Goal: Task Accomplishment & Management: Manage account settings

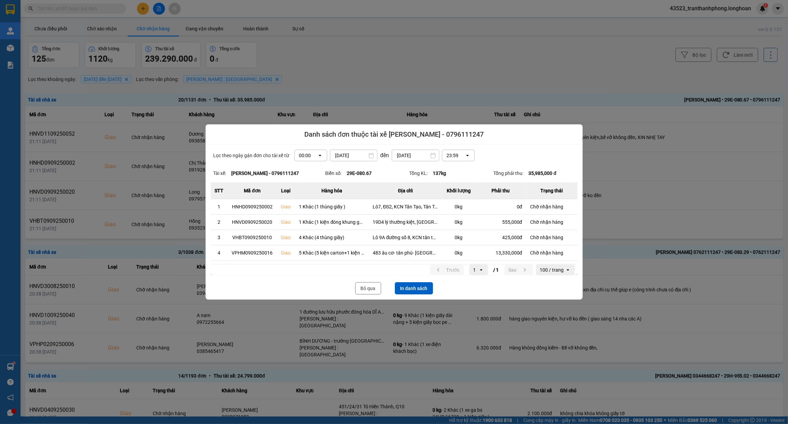
scroll to position [357, 0]
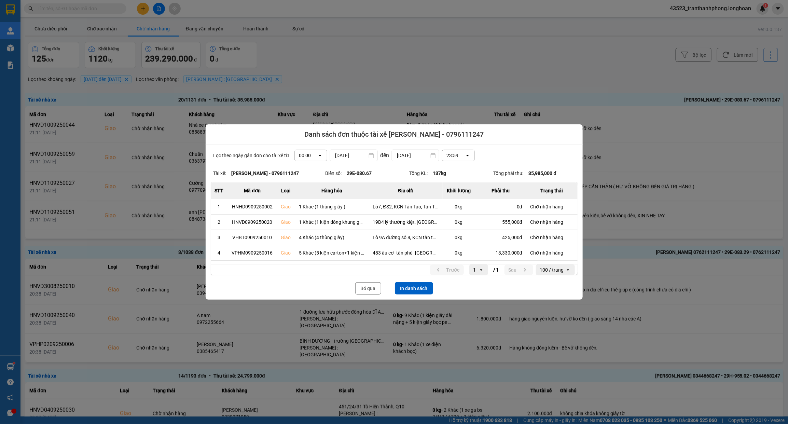
click at [494, 71] on div at bounding box center [394, 212] width 788 height 424
click at [408, 45] on div at bounding box center [394, 212] width 788 height 424
click at [369, 287] on button "Bỏ qua" at bounding box center [368, 288] width 26 height 12
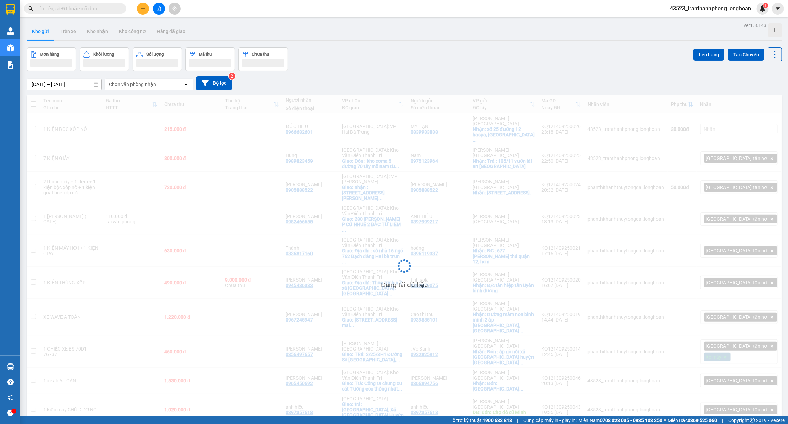
click at [110, 10] on input "text" at bounding box center [78, 9] width 81 height 8
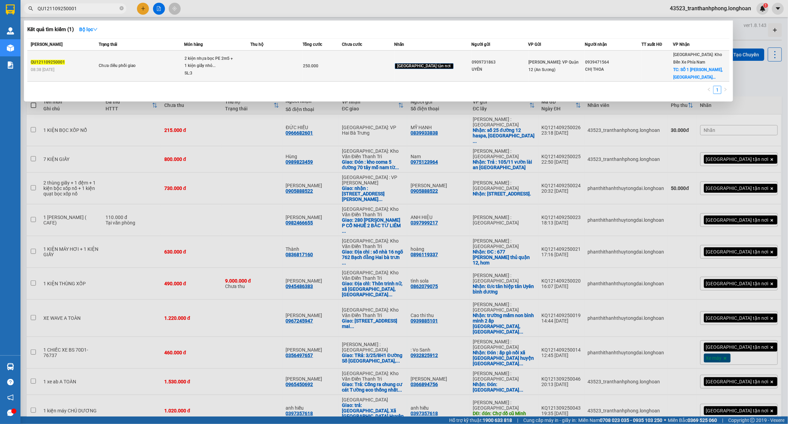
type input "QU121109250001"
click at [174, 80] on td "Chưa điều phối giao" at bounding box center [140, 66] width 87 height 31
click at [172, 59] on td "Chưa điều phối giao" at bounding box center [140, 66] width 87 height 31
click at [179, 68] on span "Chưa điều phối giao" at bounding box center [141, 66] width 85 height 8
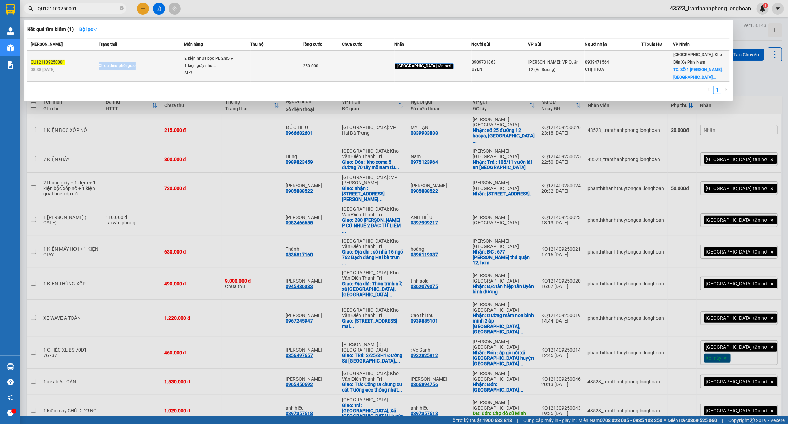
click at [179, 68] on span "Chưa điều phối giao" at bounding box center [141, 66] width 85 height 8
click at [180, 69] on td "Chưa điều phối giao" at bounding box center [140, 66] width 87 height 31
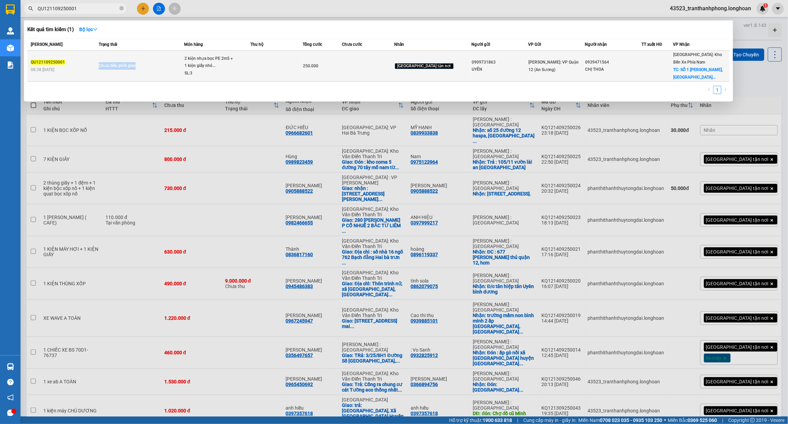
click at [181, 69] on td "Chưa điều phối giao" at bounding box center [140, 66] width 87 height 31
click at [184, 69] on span "Chưa điều phối giao" at bounding box center [141, 66] width 85 height 8
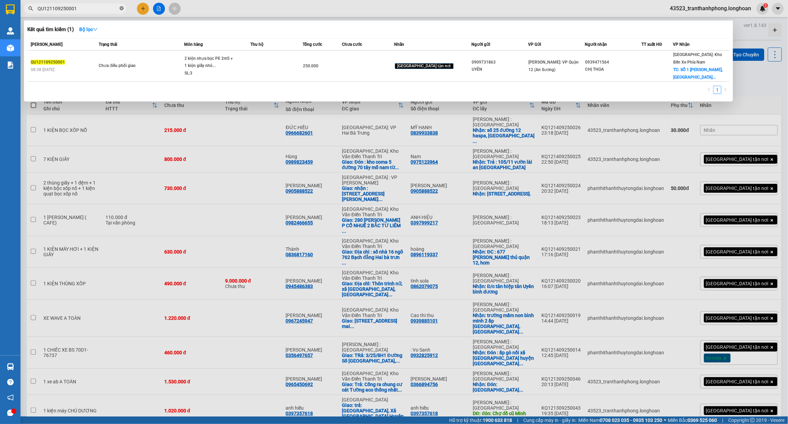
click at [120, 8] on icon "close-circle" at bounding box center [122, 8] width 4 height 4
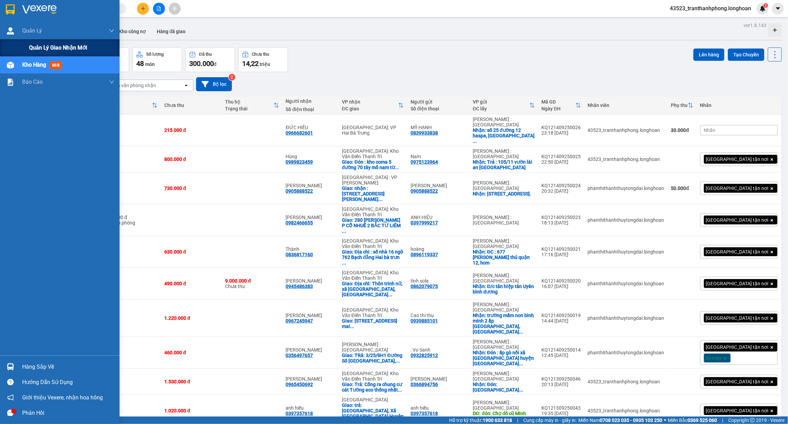
click at [45, 49] on span "Quản lý giao nhận mới" at bounding box center [58, 47] width 58 height 9
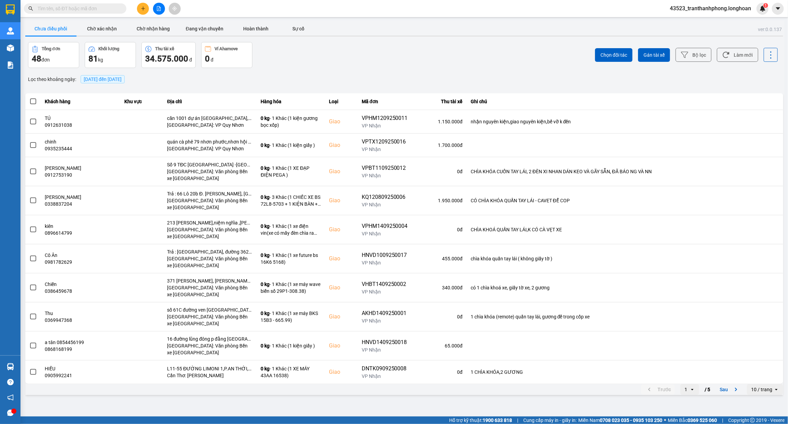
click at [114, 79] on span "15/09/2025 đến 15/09/2025" at bounding box center [103, 79] width 38 height 5
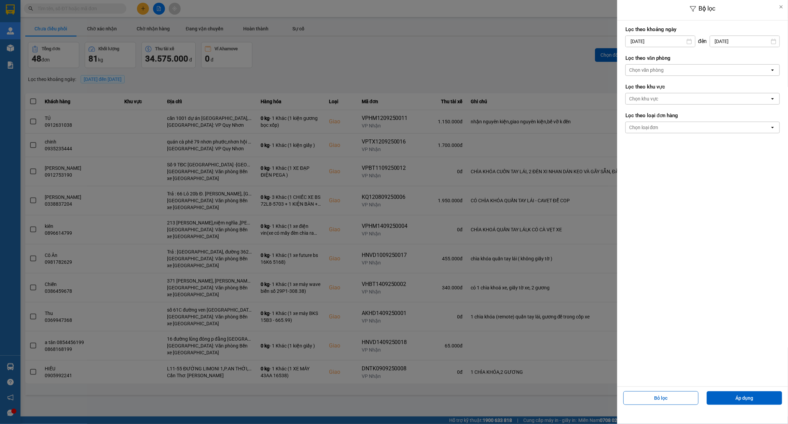
click at [660, 396] on div "Bộ lọc Lọc theo khoảng ngày 15/09/2025 Press the down arrow key to interact wit…" at bounding box center [404, 396] width 761 height 0
click at [627, 60] on icon "Arrow Left" at bounding box center [629, 58] width 8 height 8
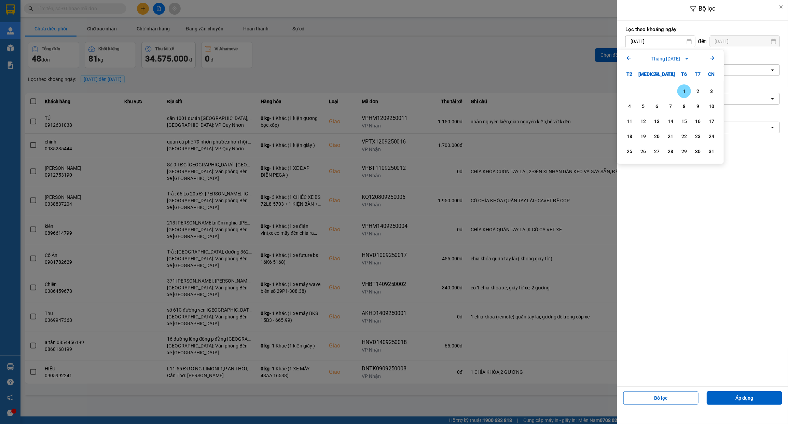
click at [687, 93] on div "1" at bounding box center [685, 91] width 10 height 8
type input "[DATE]"
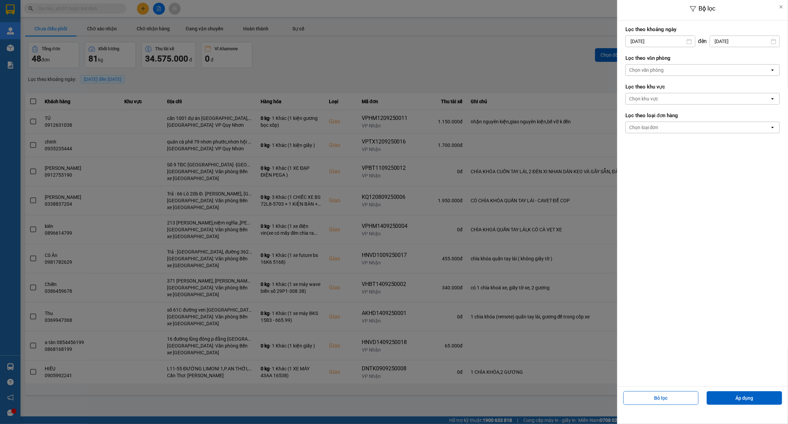
click at [699, 71] on div "Chọn văn phòng" at bounding box center [698, 70] width 144 height 11
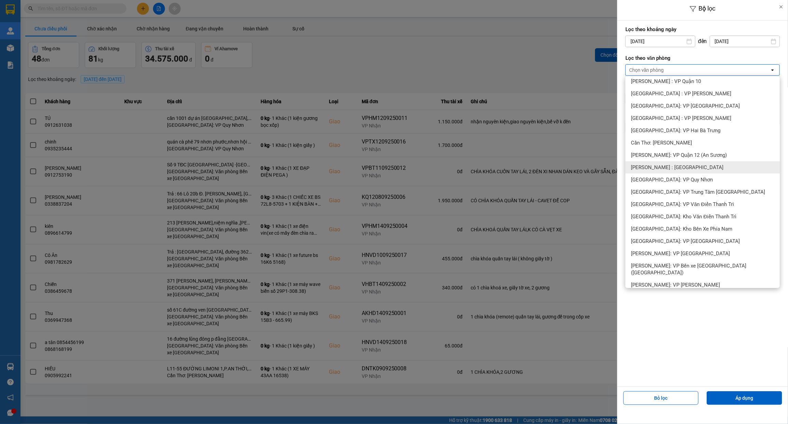
scroll to position [214, 0]
click at [682, 167] on span "[PERSON_NAME] : [GEOGRAPHIC_DATA]" at bounding box center [677, 166] width 93 height 7
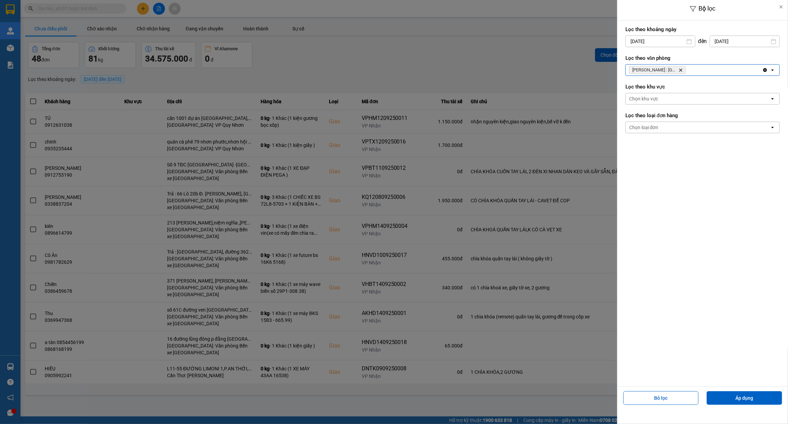
click at [681, 126] on div "Chọn loại đơn" at bounding box center [698, 127] width 144 height 11
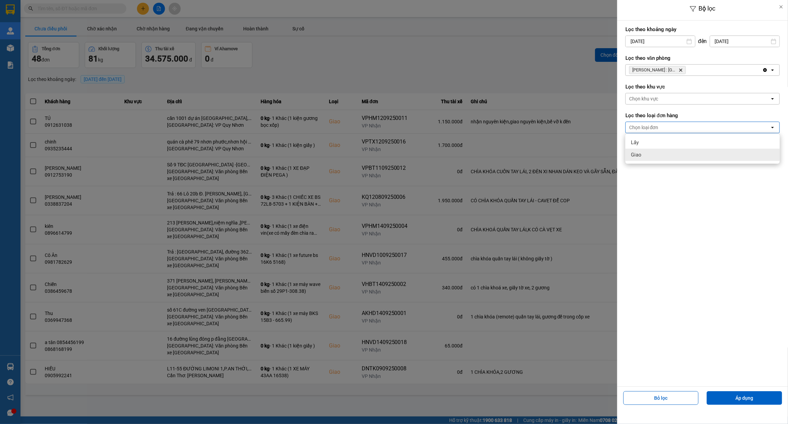
click at [655, 154] on div "Giao" at bounding box center [703, 155] width 154 height 12
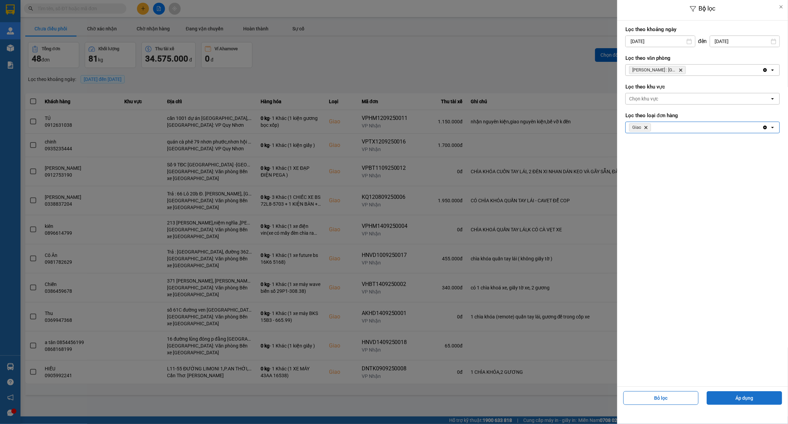
click at [749, 398] on button "Áp dụng" at bounding box center [745, 398] width 76 height 14
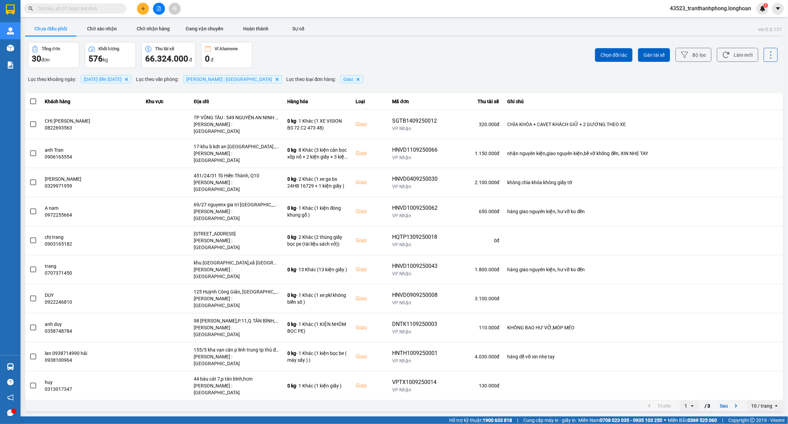
click at [758, 402] on div "10 / trang" at bounding box center [761, 405] width 21 height 7
click at [766, 342] on li "100 / trang" at bounding box center [765, 337] width 36 height 12
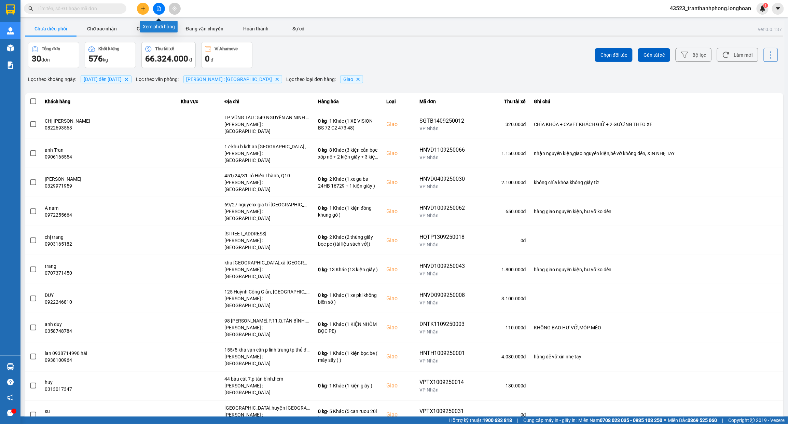
click at [157, 7] on icon "file-add" at bounding box center [159, 8] width 4 height 5
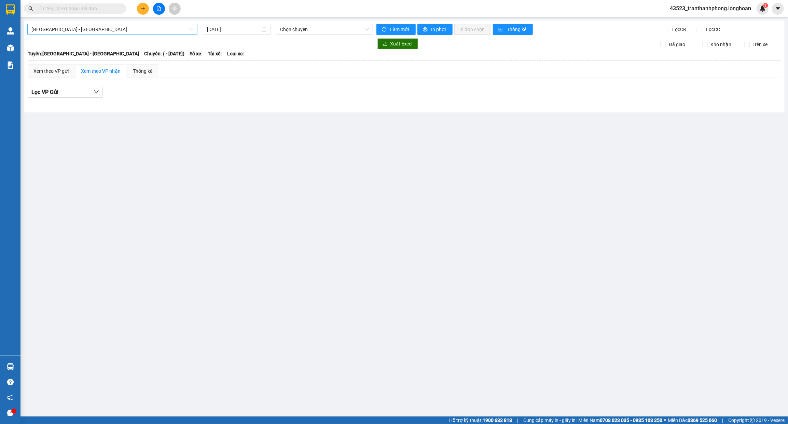
click at [153, 29] on span "Hải Phòng - Hà Nội" at bounding box center [112, 29] width 162 height 10
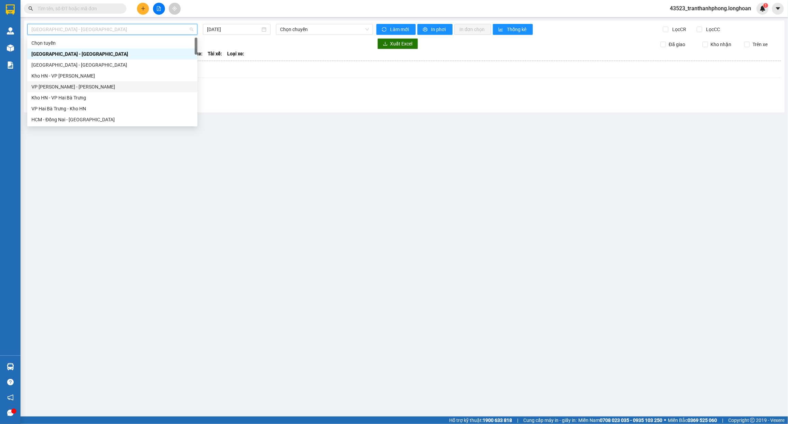
scroll to position [85, 0]
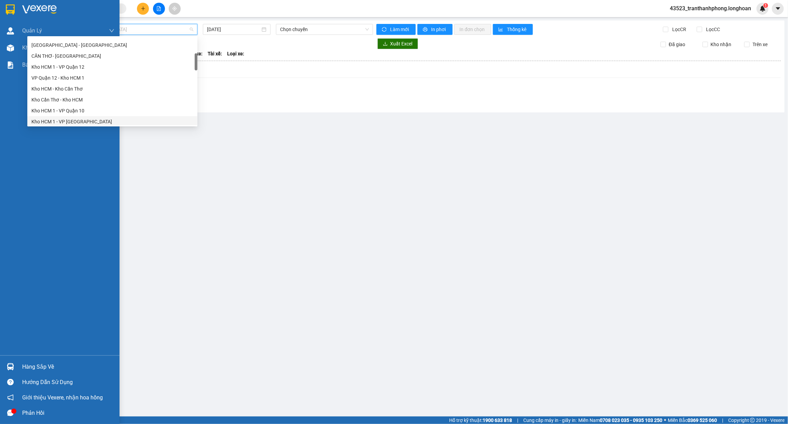
click at [19, 365] on div "Hàng sắp về" at bounding box center [60, 366] width 120 height 15
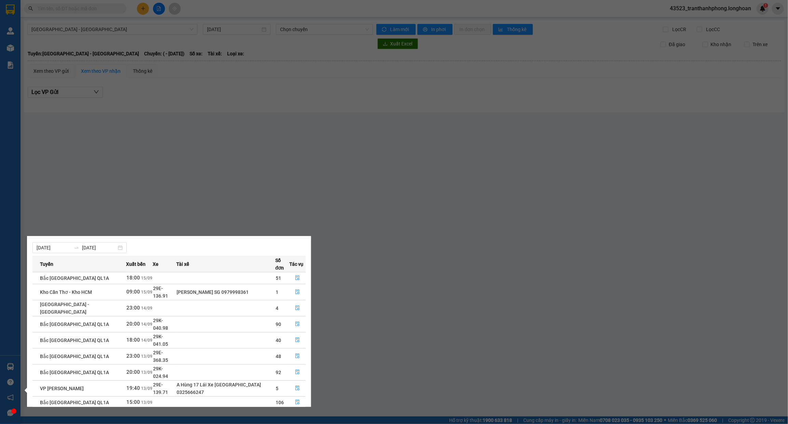
scroll to position [12, 0]
click at [296, 424] on link "2" at bounding box center [294, 431] width 8 height 8
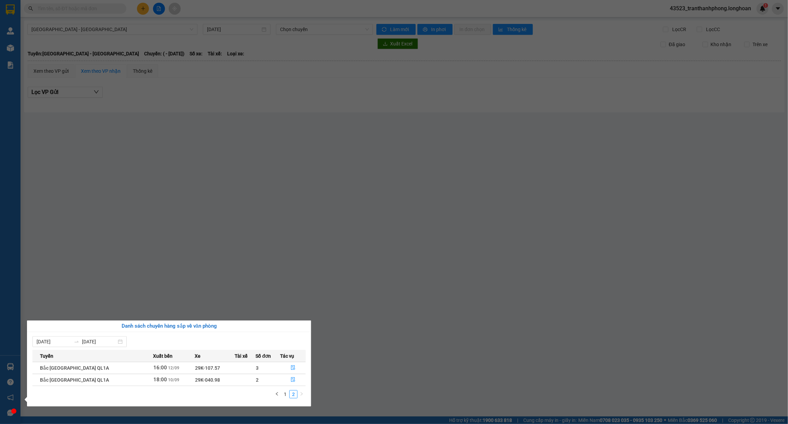
scroll to position [0, 0]
click at [278, 395] on icon "left" at bounding box center [277, 394] width 4 height 4
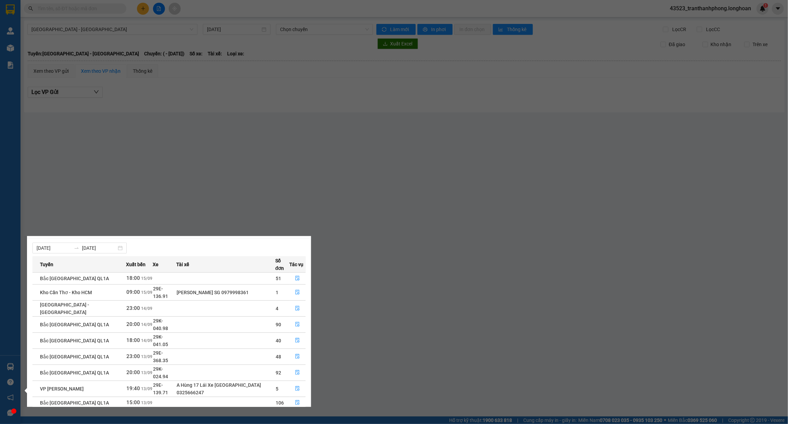
scroll to position [12, 0]
click at [90, 117] on section "Kết quả tìm kiếm ( 1 ) Bộ lọc Mã ĐH Trạng thái Món hàng Thu hộ Tổng cước Chưa c…" at bounding box center [394, 212] width 788 height 424
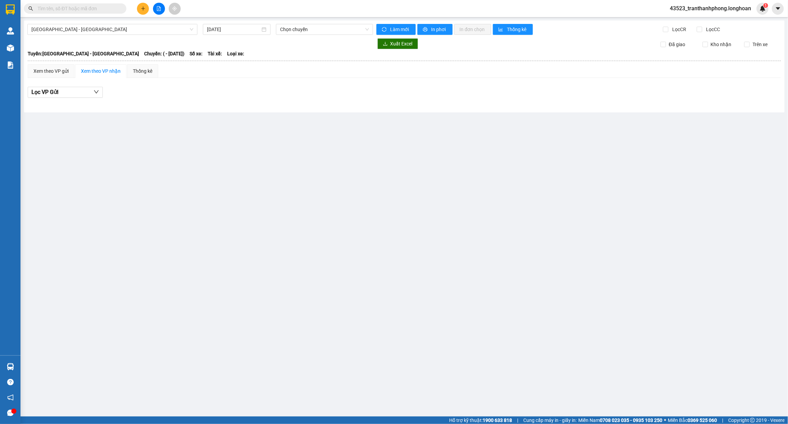
click at [80, 8] on input "text" at bounding box center [78, 9] width 81 height 8
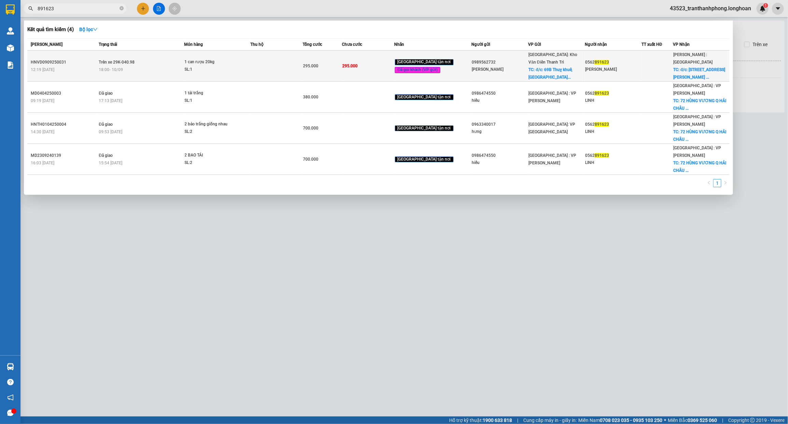
type input "891623"
click at [593, 71] on div "Linh" at bounding box center [613, 69] width 56 height 7
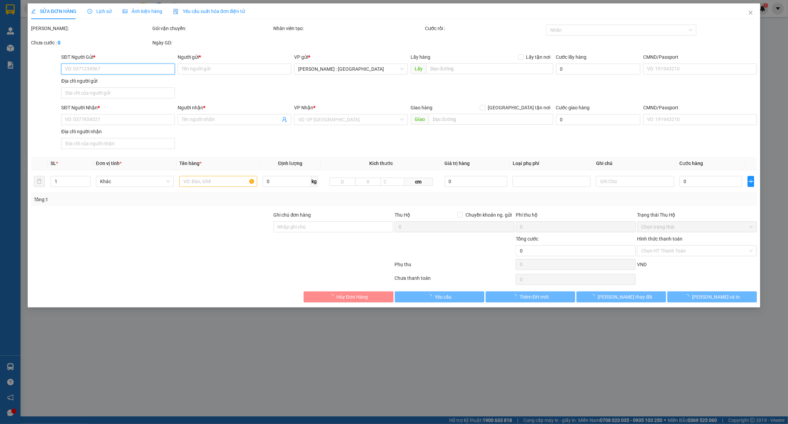
type input "0989562732"
type input "Kim Anh"
checkbox input "true"
type input "đ/c: 69B Thuỵ khuê, tây hồ, hn"
type input "0562891623"
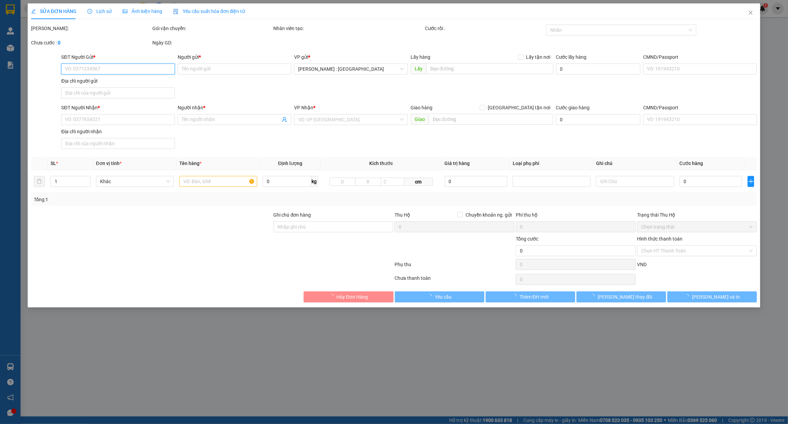
type input "Linh"
checkbox input "true"
type input "đ/c: 87A Hàm Nghi, quận 1 HCM"
type input "hàng giao nguyên kiện, hư vỡ ko đền"
type input "295.000"
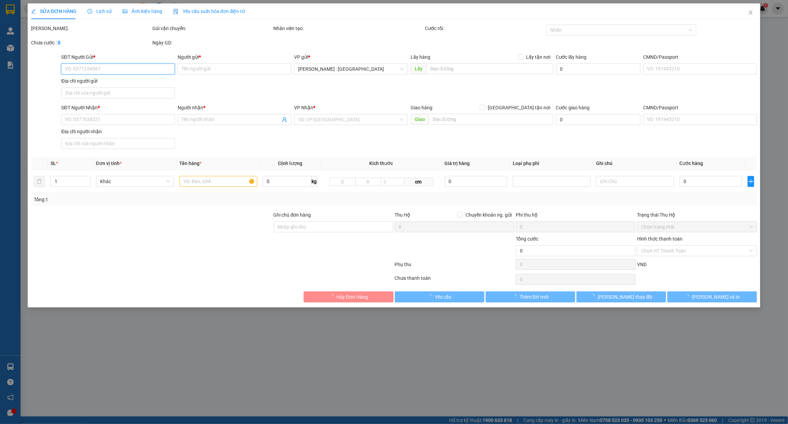
type input "295.000"
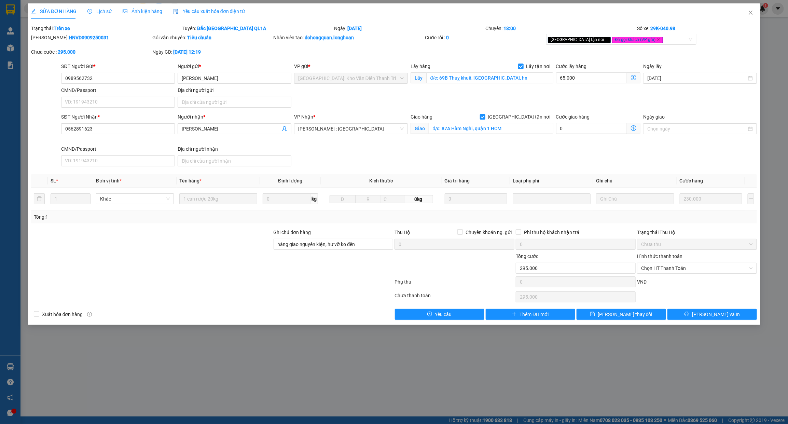
click at [72, 38] on b "HNVD0909250031" at bounding box center [89, 37] width 40 height 5
copy b "HNVD0909250031"
click at [711, 316] on span "Lưu và In" at bounding box center [716, 315] width 48 height 8
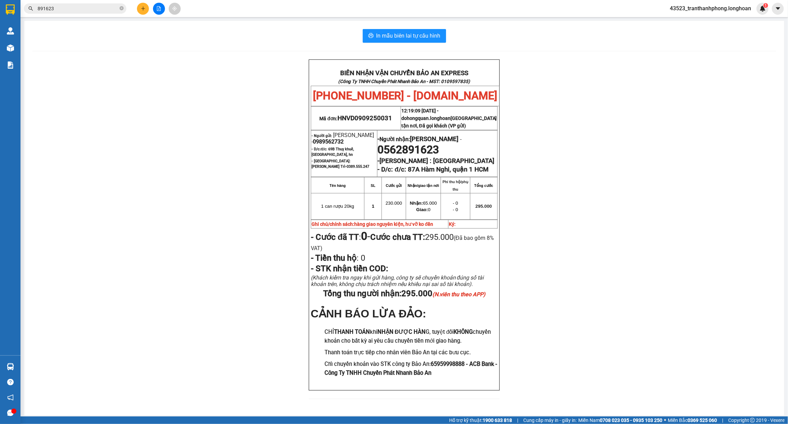
scroll to position [18, 0]
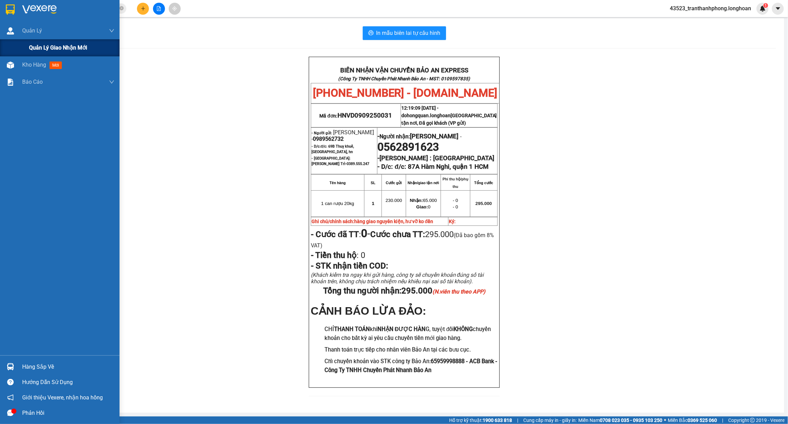
click at [42, 45] on span "Quản lý giao nhận mới" at bounding box center [58, 47] width 58 height 9
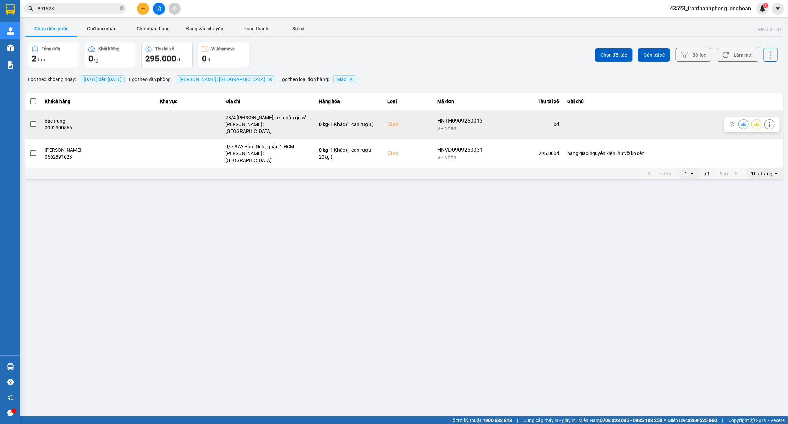
click at [33, 121] on span at bounding box center [33, 124] width 6 height 6
click at [29, 121] on input "checkbox" at bounding box center [29, 121] width 0 height 0
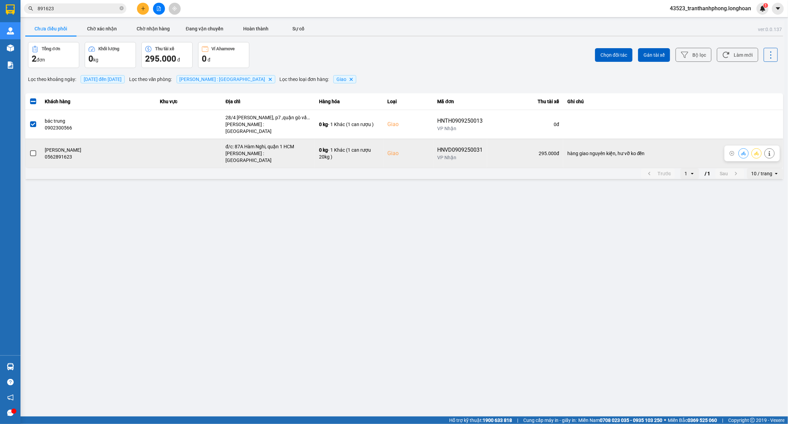
click at [33, 150] on span at bounding box center [33, 153] width 6 height 6
click at [29, 150] on input "checkbox" at bounding box center [29, 150] width 0 height 0
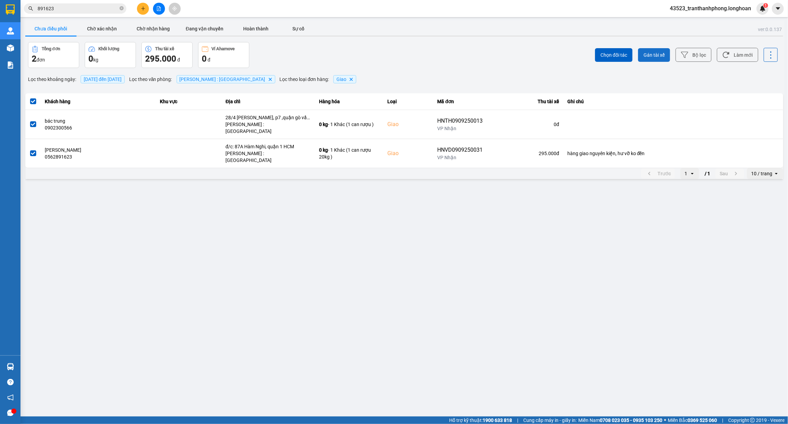
click at [658, 55] on span "Gán tài xế" at bounding box center [654, 55] width 21 height 7
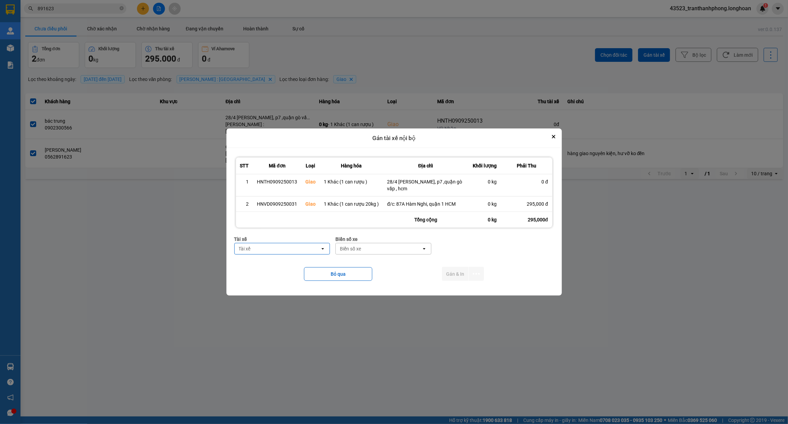
click at [284, 248] on div "Tài xế" at bounding box center [278, 248] width 86 height 11
type input "TUYẾN"
drag, startPoint x: 317, startPoint y: 270, endPoint x: 331, endPoint y: 259, distance: 18.3
click at [317, 269] on span "0766000247 - NGUYỄN MINH TUYẾN 0766000247" at bounding box center [283, 267] width 87 height 14
click at [384, 250] on div "Biển số xe" at bounding box center [373, 248] width 21 height 7
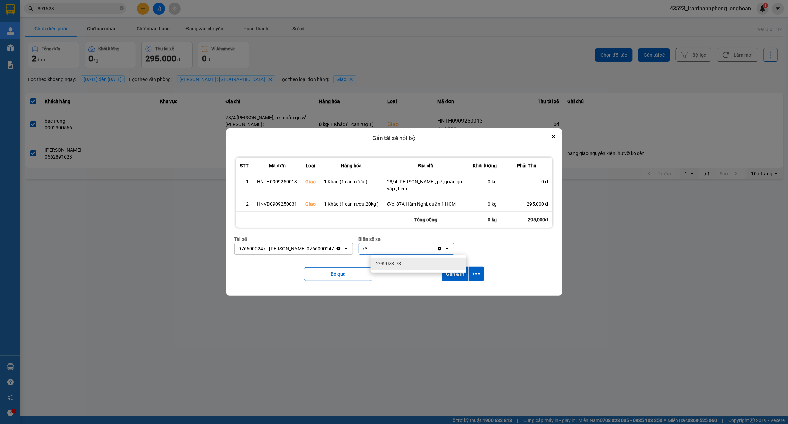
type input "73"
click at [416, 260] on div "29K-023.73" at bounding box center [419, 264] width 96 height 12
click at [473, 275] on icon "dialog" at bounding box center [476, 273] width 7 height 7
click at [458, 294] on span "Chỉ gán tài" at bounding box center [449, 292] width 23 height 7
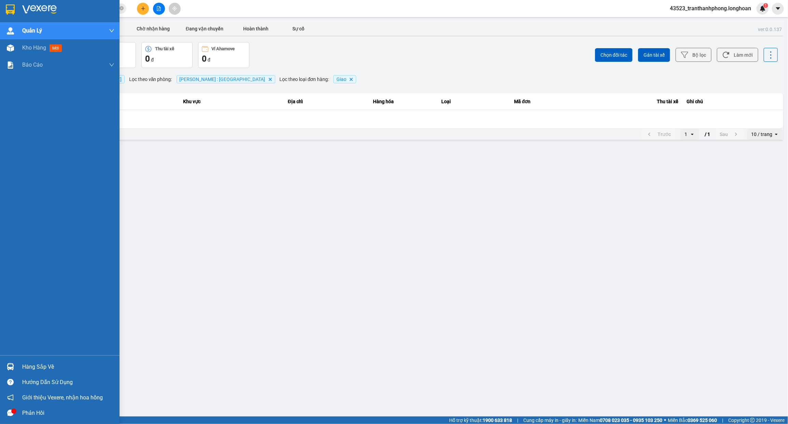
click at [11, 10] on img at bounding box center [10, 9] width 9 height 10
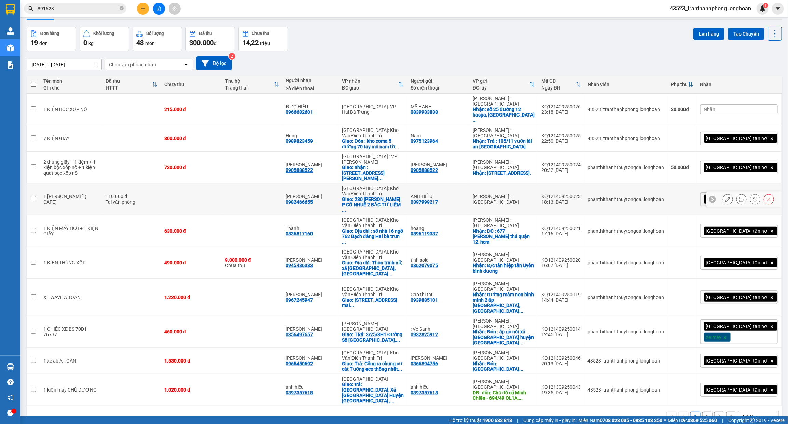
scroll to position [31, 0]
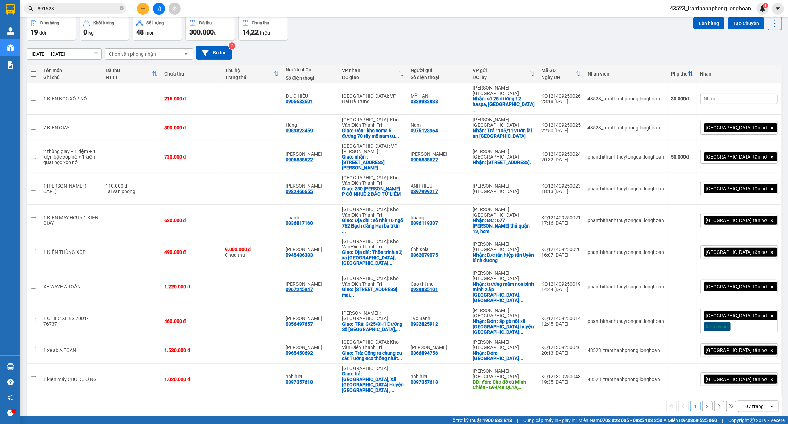
click at [754, 403] on div "10 / trang" at bounding box center [753, 406] width 21 height 7
click at [754, 341] on span "100 / trang" at bounding box center [749, 340] width 25 height 7
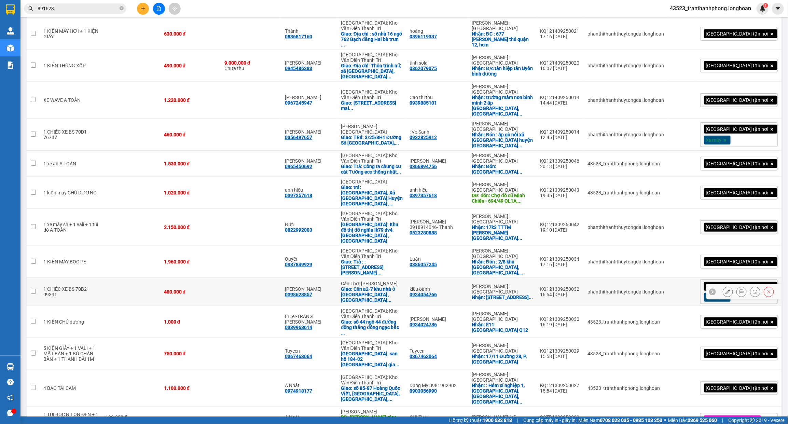
scroll to position [248, 0]
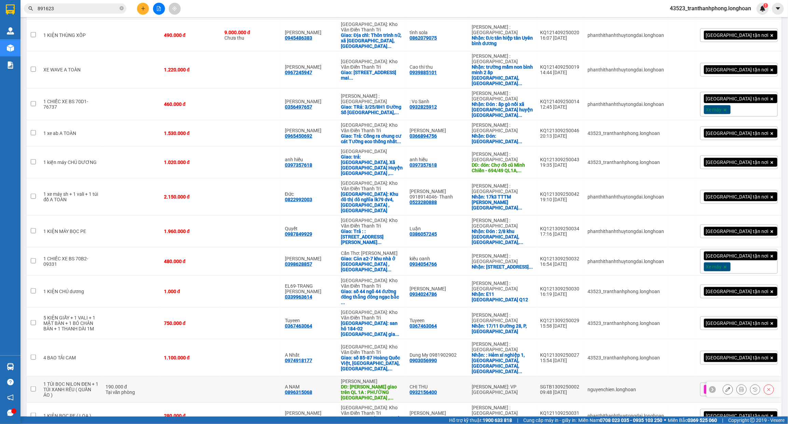
click at [388, 384] on div "DĐ: Hồng Lĩnh giao trên QL 1A : PHƯỜNG ĐẬU LIÊU , ..." at bounding box center [372, 392] width 62 height 16
checkbox input "true"
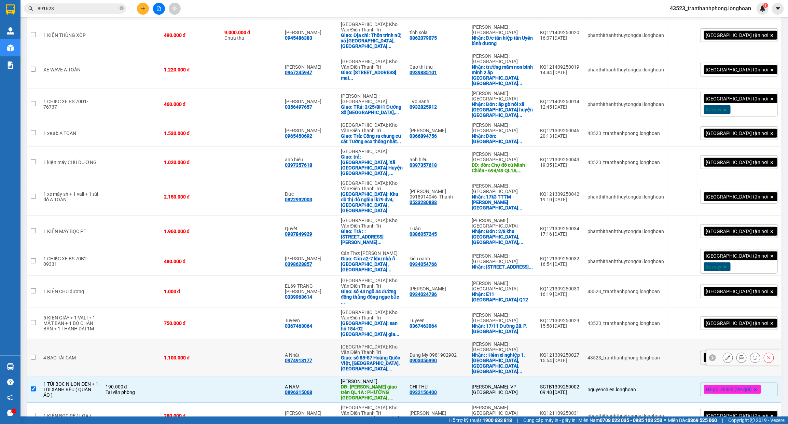
click at [391, 355] on div "Giao: số 85-87 Hoàng Quốc Việt, Nghĩa Đô, Cầu Giấy, ..." at bounding box center [372, 363] width 62 height 16
checkbox input "true"
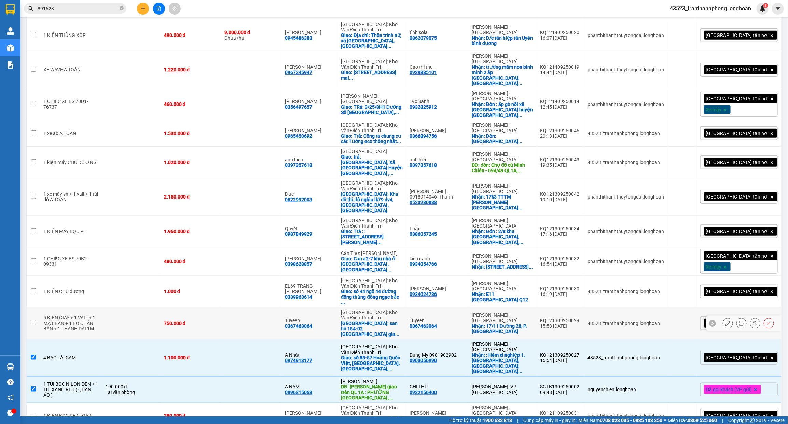
click at [399, 320] on div "Giao: san hô 184-02 vinhomes oceanpark1 gia ..." at bounding box center [372, 328] width 62 height 16
checkbox input "true"
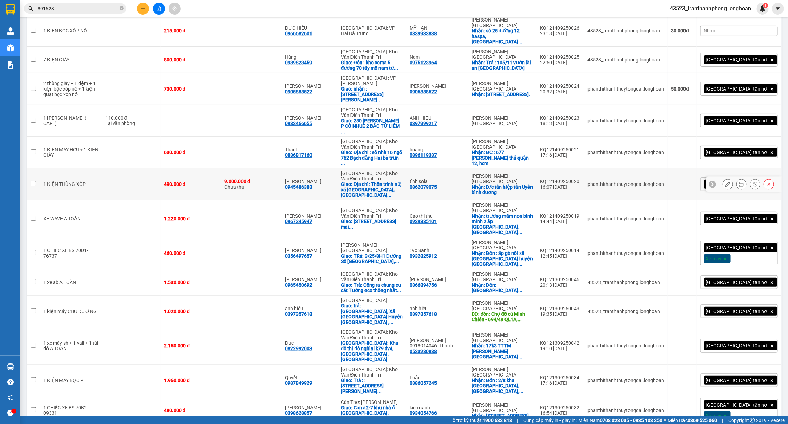
scroll to position [78, 0]
